Goal: Transaction & Acquisition: Subscribe to service/newsletter

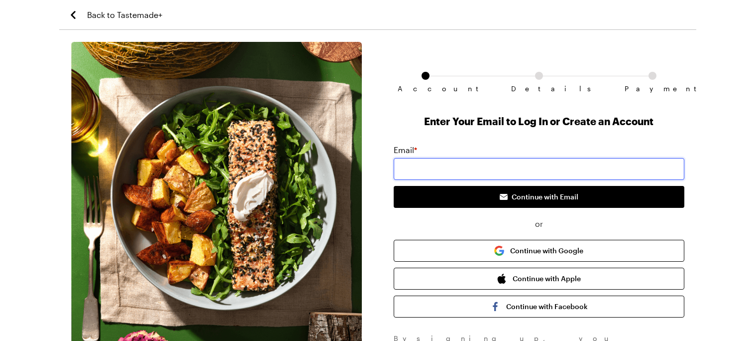
click at [442, 159] on input "email" at bounding box center [539, 169] width 291 height 22
type input "[EMAIL_ADDRESS][DOMAIN_NAME]"
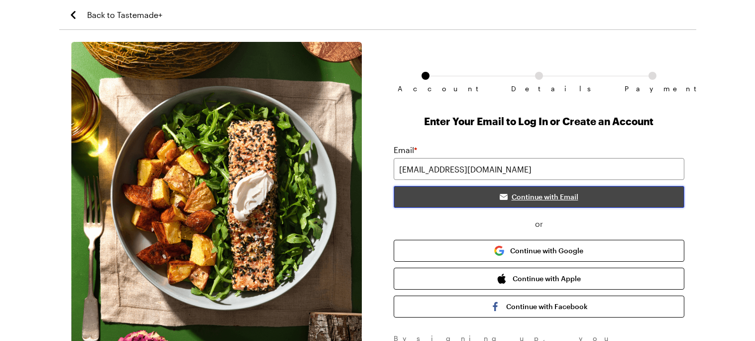
click at [533, 199] on span "Continue with Email" at bounding box center [545, 197] width 67 height 10
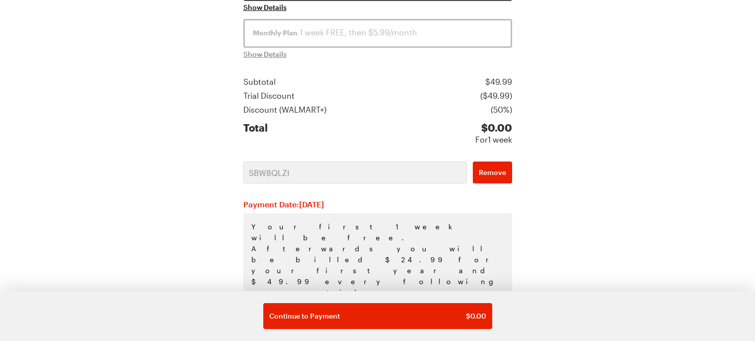
scroll to position [212, 0]
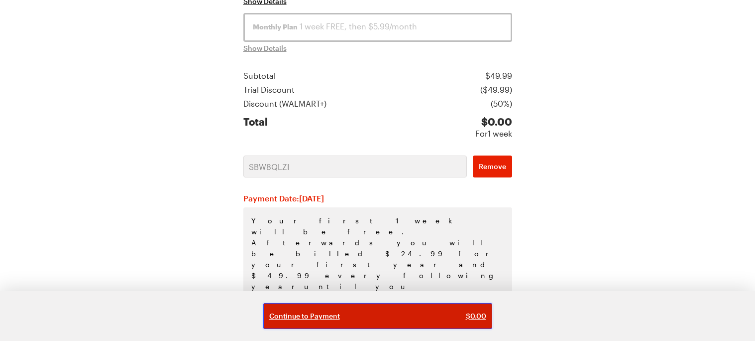
click at [392, 316] on div "Continue to Payment $ 0.00" at bounding box center [377, 316] width 217 height 10
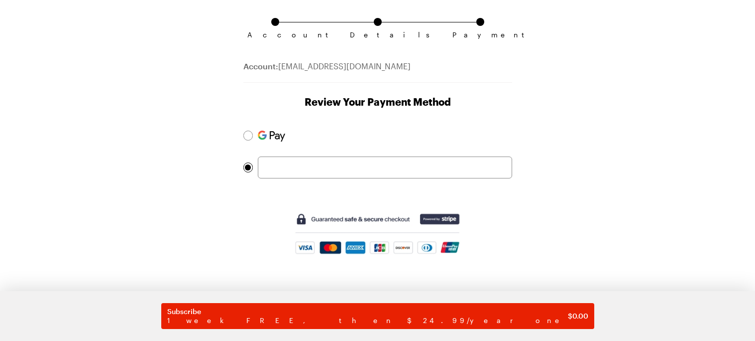
scroll to position [53, 0]
